Goal: Find specific page/section: Find specific page/section

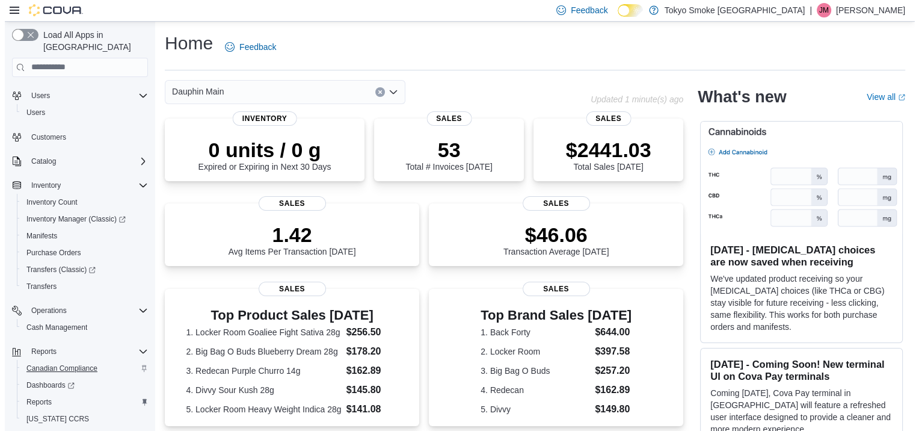
scroll to position [58, 0]
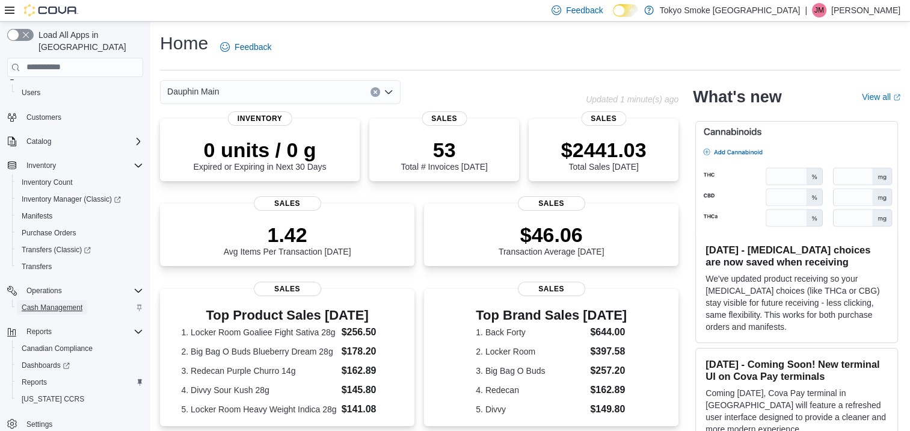
click at [37, 302] on span "Cash Management" at bounding box center [52, 307] width 61 height 10
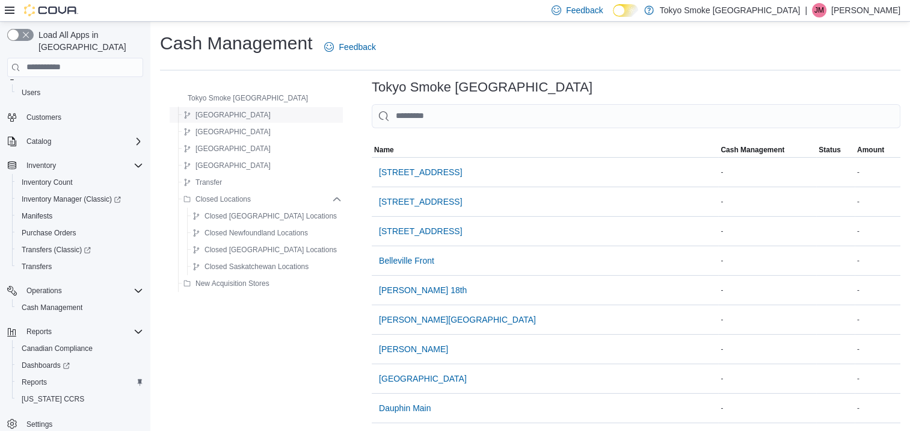
click at [209, 113] on span "[GEOGRAPHIC_DATA]" at bounding box center [232, 115] width 75 height 10
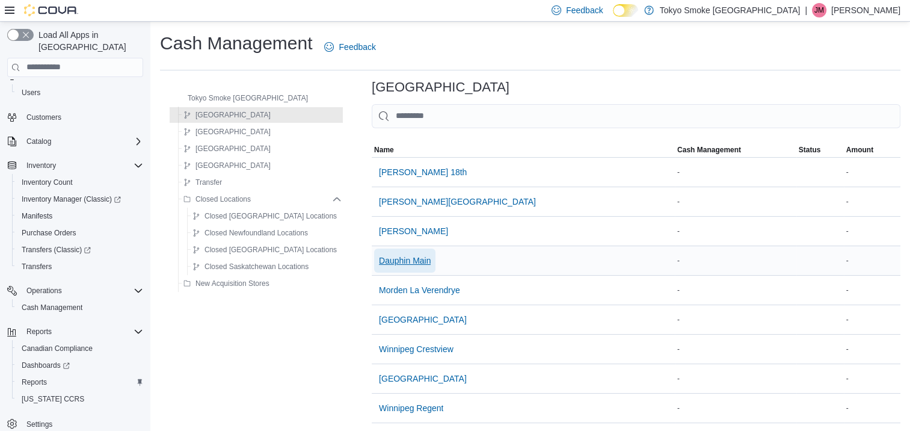
click at [379, 257] on span "Dauphin Main" at bounding box center [405, 260] width 52 height 12
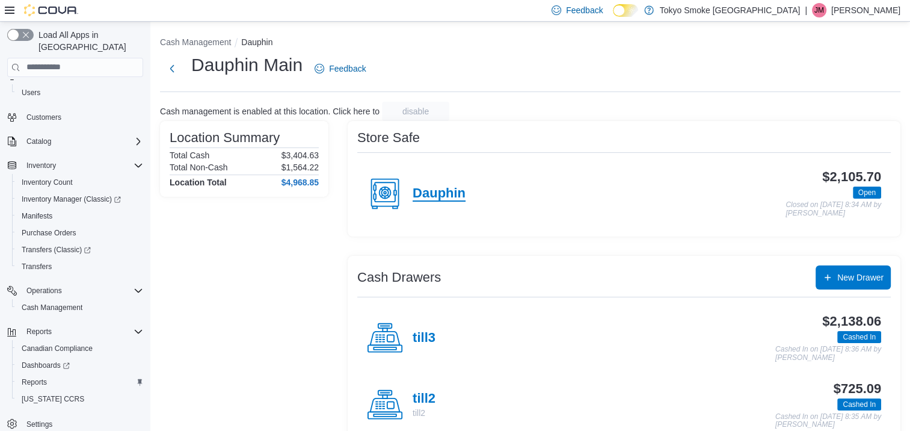
click at [421, 194] on h4 "Dauphin" at bounding box center [439, 194] width 53 height 16
